Goal: Book appointment/travel/reservation

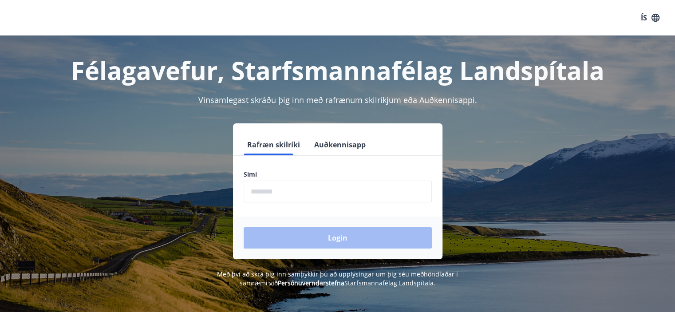
click at [314, 189] on input "phone" at bounding box center [338, 192] width 188 height 22
type input "********"
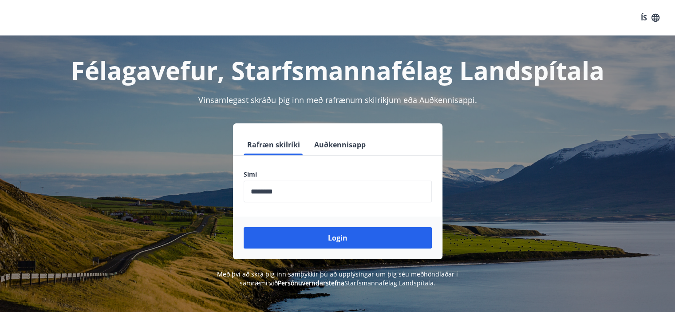
click at [384, 249] on div "Login" at bounding box center [338, 238] width 210 height 43
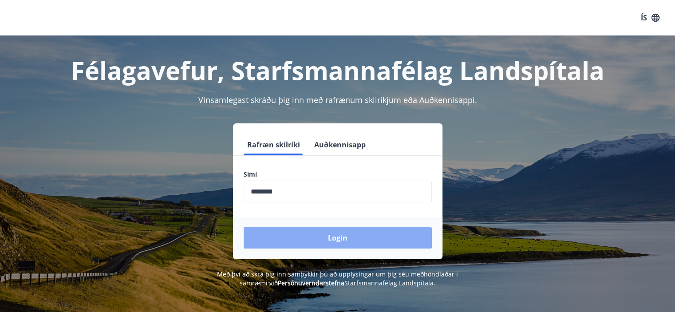
click at [340, 238] on button "Login" at bounding box center [338, 237] width 188 height 21
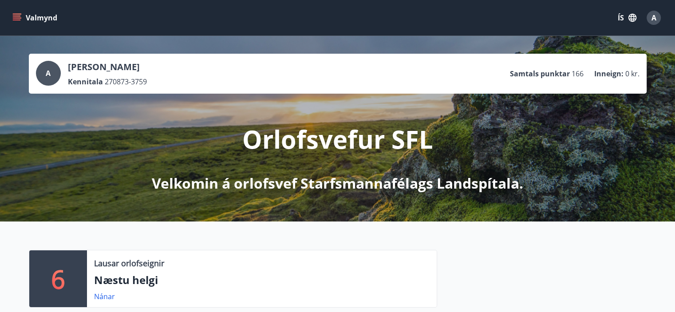
click at [15, 13] on icon "menu" at bounding box center [16, 17] width 9 height 9
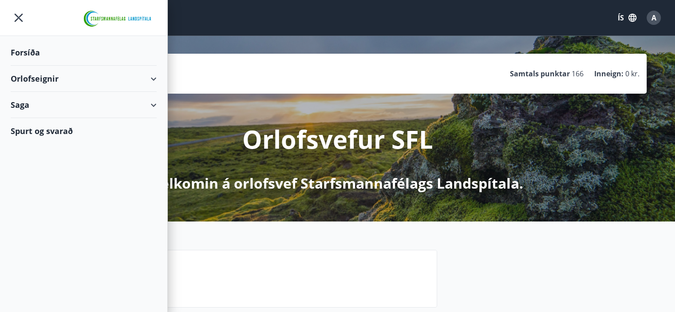
click at [286, 179] on p "Velkomin á orlofsvef Starfsmannafélags Landspítala." at bounding box center [338, 184] width 372 height 20
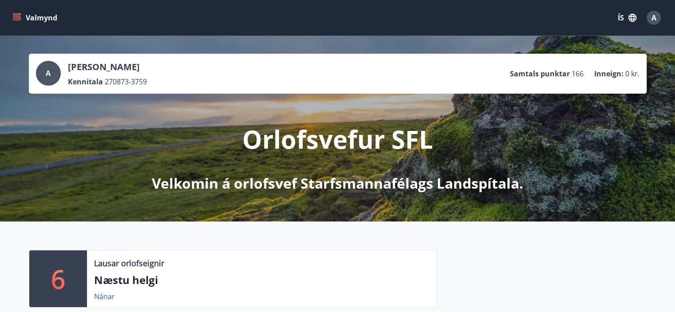
click at [20, 19] on icon "menu" at bounding box center [16, 17] width 9 height 9
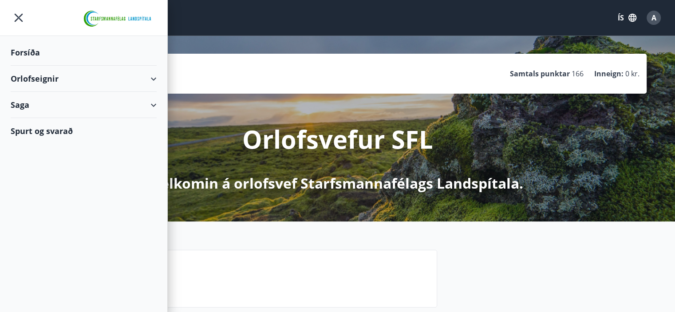
click at [43, 79] on div "Orlofseignir" at bounding box center [84, 79] width 146 height 26
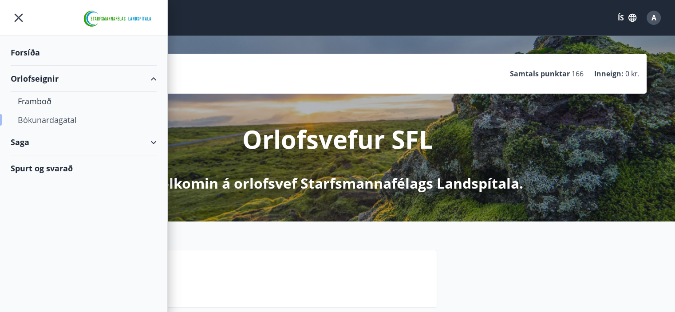
click at [48, 119] on div "Bókunardagatal" at bounding box center [84, 120] width 132 height 19
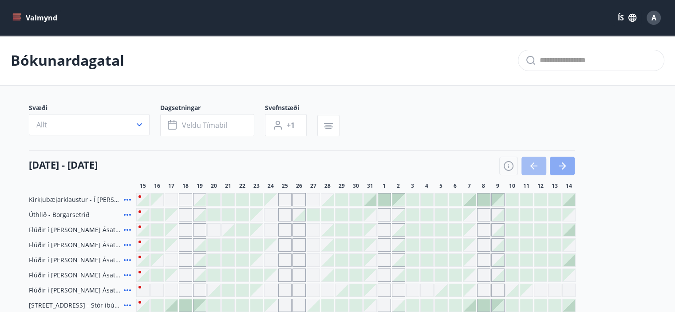
click at [569, 165] on button "button" at bounding box center [562, 166] width 25 height 19
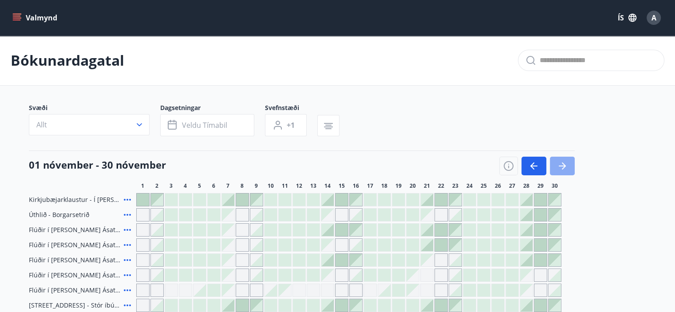
click at [569, 165] on button "button" at bounding box center [562, 166] width 25 height 19
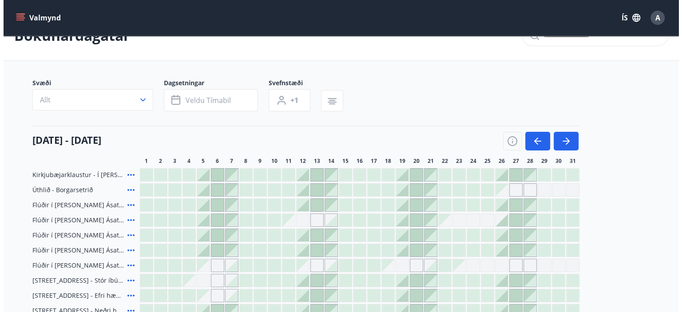
scroll to position [44, 0]
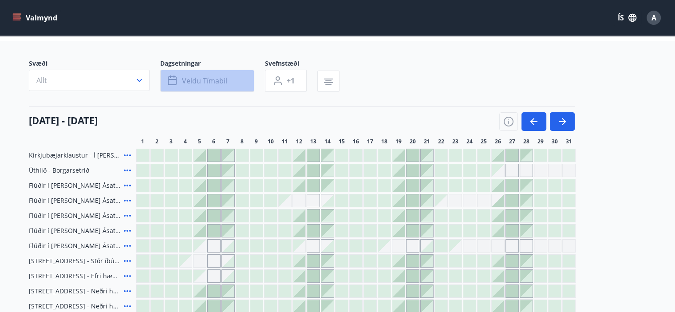
click at [208, 77] on span "Veldu tímabil" at bounding box center [204, 81] width 45 height 10
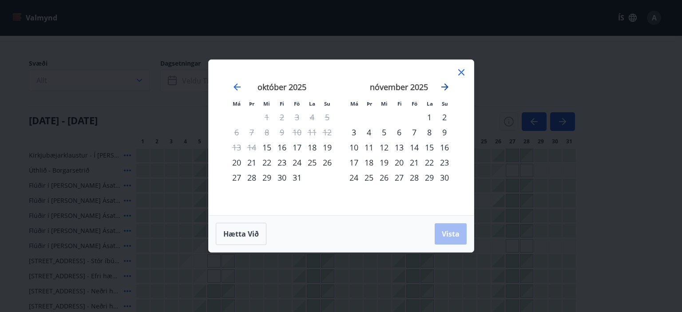
click at [444, 85] on icon "Move forward to switch to the next month." at bounding box center [444, 87] width 11 height 11
click at [443, 115] on div "1" at bounding box center [444, 117] width 15 height 15
click at [429, 176] on div "28" at bounding box center [429, 177] width 15 height 15
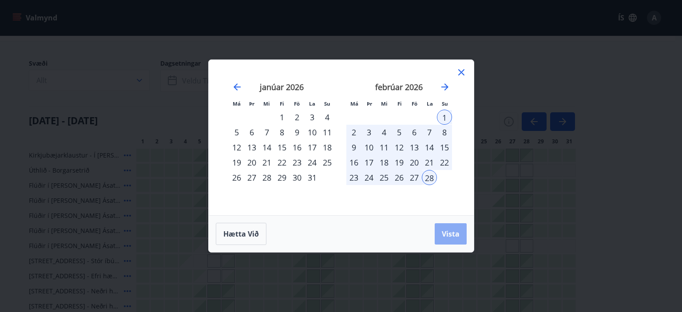
click at [452, 239] on button "Vista" at bounding box center [451, 233] width 32 height 21
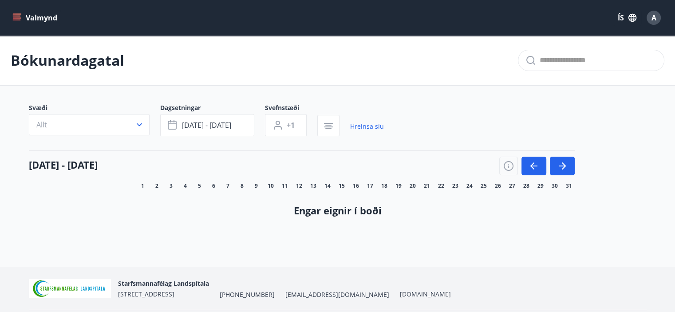
click at [14, 14] on icon "menu" at bounding box center [18, 14] width 10 height 1
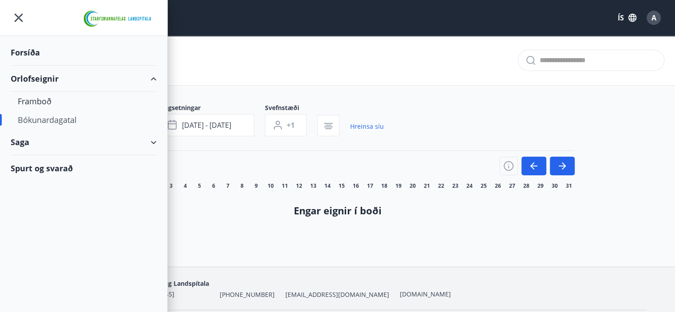
click at [31, 47] on div "Forsíða" at bounding box center [84, 53] width 146 height 26
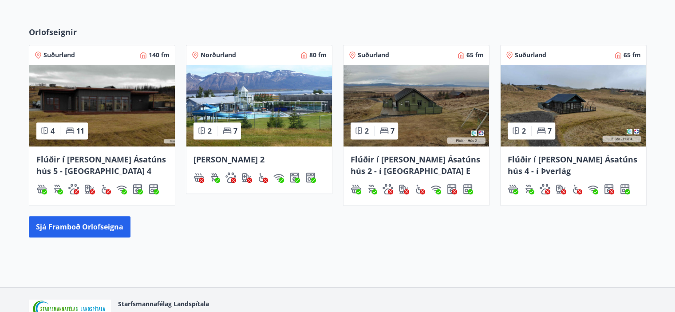
scroll to position [386, 0]
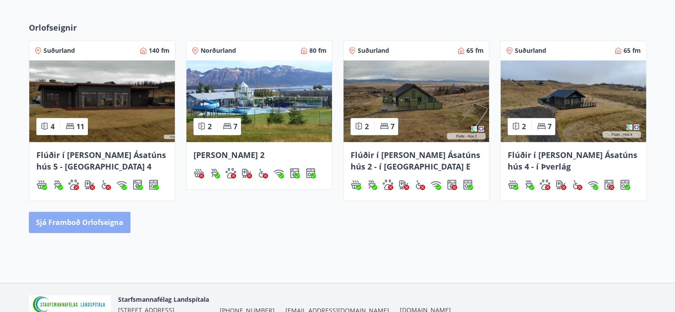
click at [108, 226] on button "Sjá framboð orlofseigna" at bounding box center [80, 222] width 102 height 21
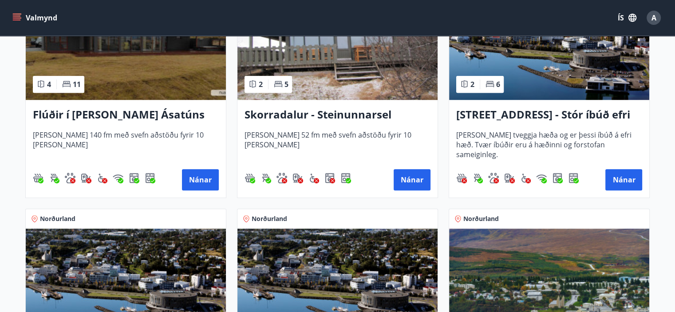
scroll to position [806, 0]
click at [630, 175] on button "Nánar" at bounding box center [624, 179] width 37 height 21
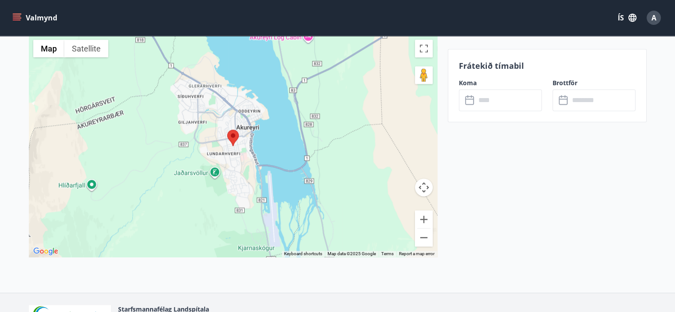
scroll to position [1173, 0]
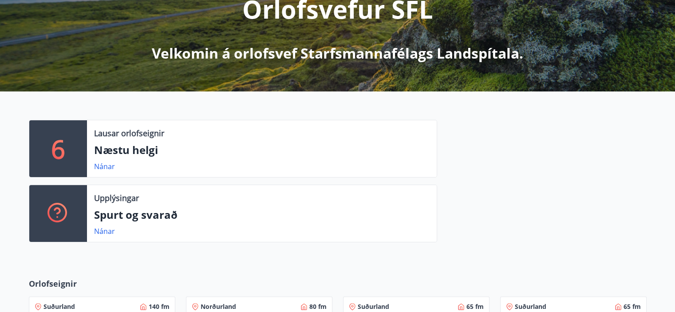
scroll to position [178, 0]
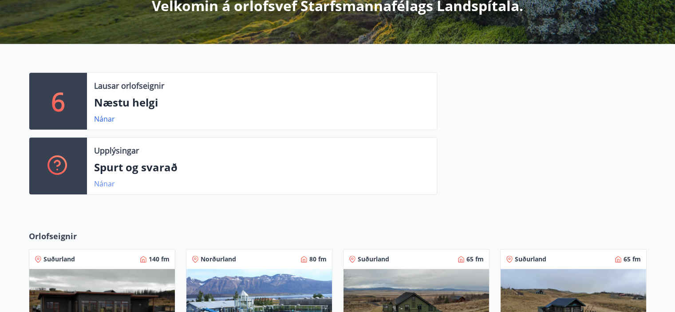
click at [103, 185] on link "Nánar" at bounding box center [104, 184] width 21 height 10
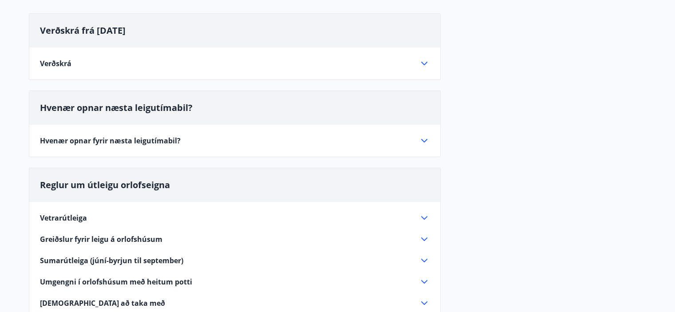
scroll to position [90, 0]
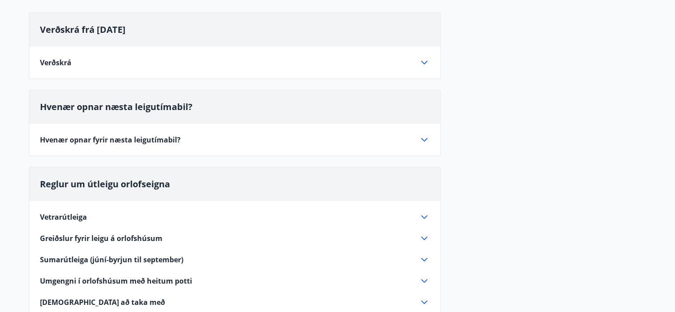
click at [418, 139] on div "Hvenær opnar fyrir næsta leigutímabil?" at bounding box center [229, 140] width 379 height 10
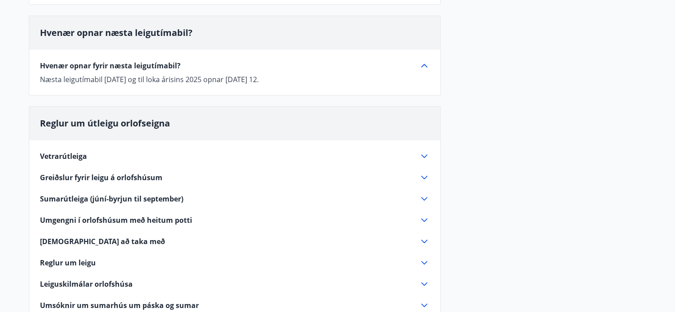
scroll to position [178, 0]
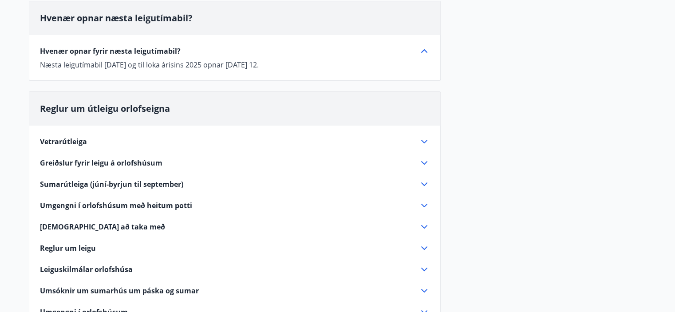
click at [422, 141] on icon at bounding box center [424, 141] width 11 height 11
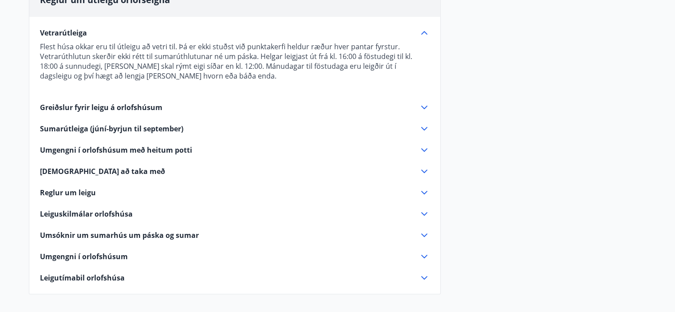
scroll to position [287, 0]
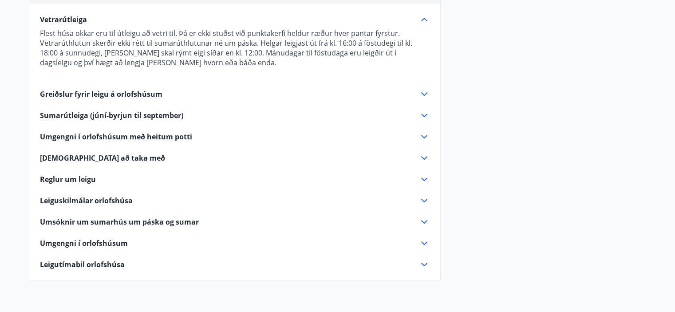
click at [422, 261] on icon at bounding box center [424, 264] width 11 height 11
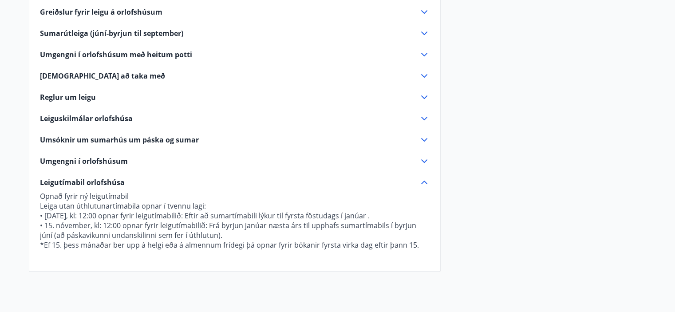
scroll to position [332, 0]
